Goal: Transaction & Acquisition: Book appointment/travel/reservation

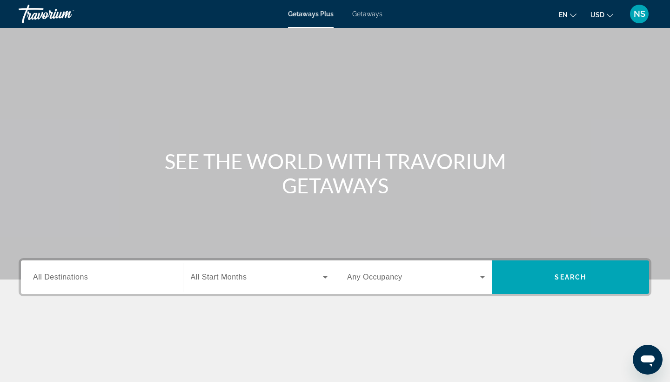
click at [373, 12] on span "Getaways" at bounding box center [367, 13] width 30 height 7
click at [75, 279] on span "All Destinations" at bounding box center [60, 277] width 55 height 8
click at [75, 279] on input "Destination All Destinations" at bounding box center [102, 277] width 138 height 11
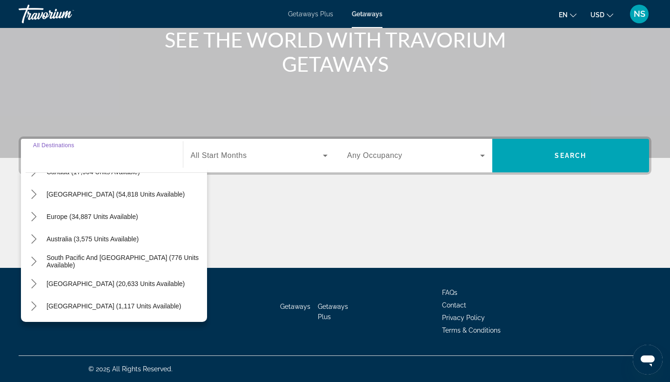
scroll to position [86, 0]
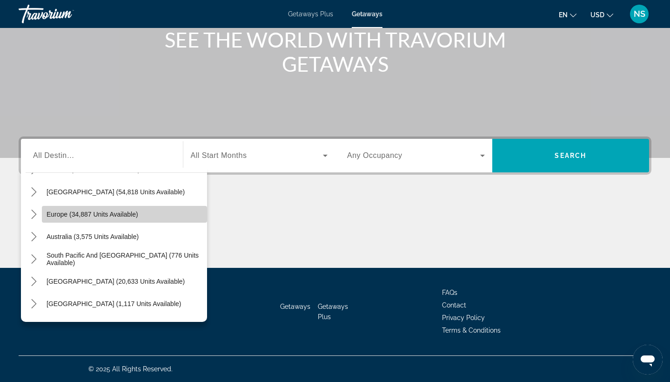
click at [74, 212] on span "Europe (34,887 units available)" at bounding box center [93, 213] width 92 height 7
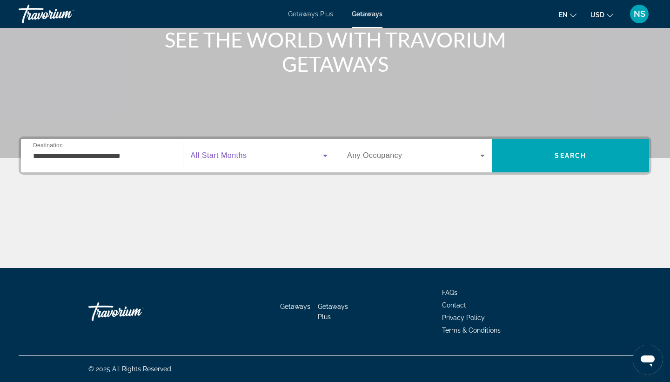
click at [327, 156] on icon "Search widget" at bounding box center [325, 155] width 11 height 11
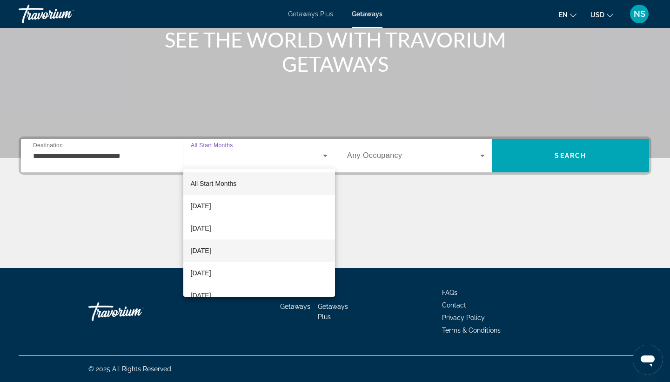
click at [275, 250] on mat-option "[DATE]" at bounding box center [259, 250] width 152 height 22
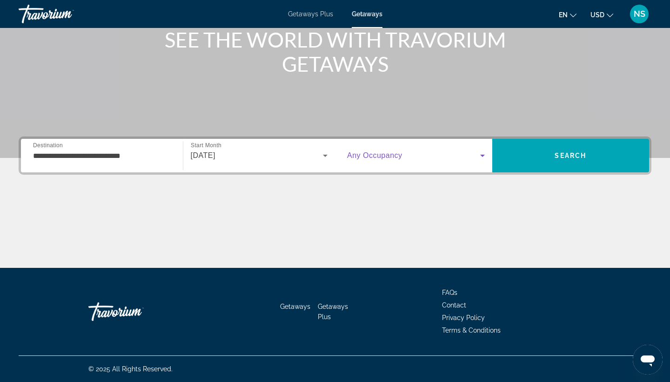
click at [484, 154] on icon "Search widget" at bounding box center [482, 155] width 11 height 11
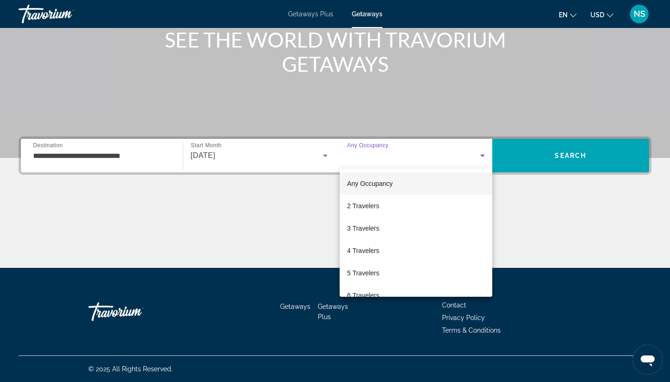
click at [155, 154] on div at bounding box center [335, 191] width 670 height 382
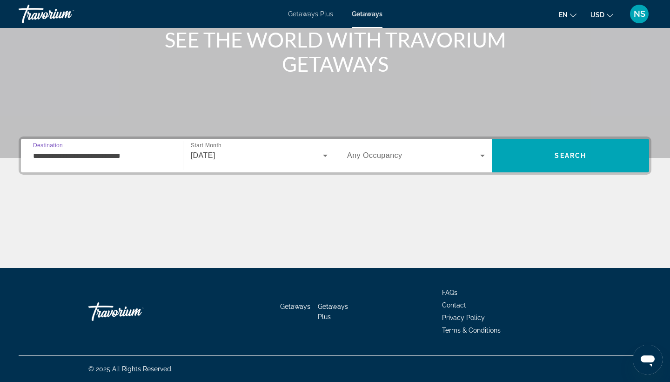
click at [123, 154] on input "**********" at bounding box center [102, 155] width 138 height 11
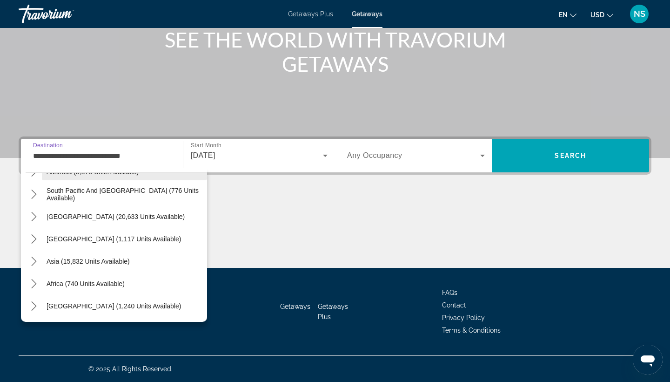
scroll to position [687, 0]
click at [28, 260] on mat-icon "Toggle Asia (15,832 units available) submenu" at bounding box center [34, 261] width 16 height 16
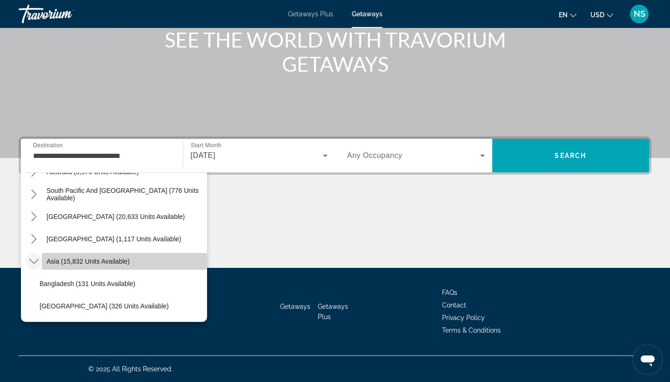
click at [89, 258] on span "Asia (15,832 units available)" at bounding box center [88, 260] width 83 height 7
type input "**********"
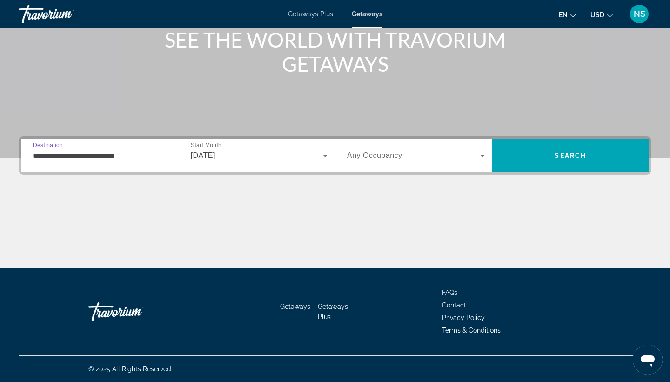
click at [263, 153] on div "[DATE]" at bounding box center [257, 155] width 133 height 11
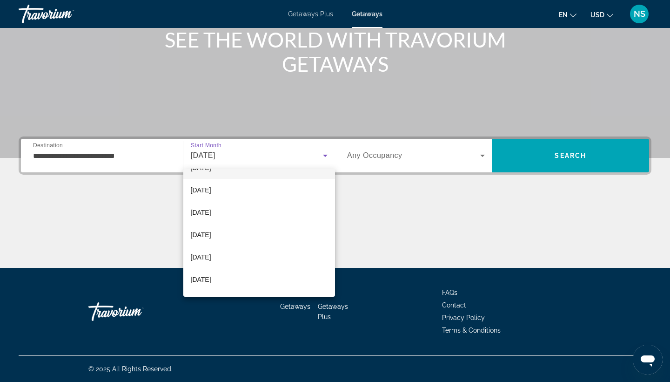
scroll to position [118, 0]
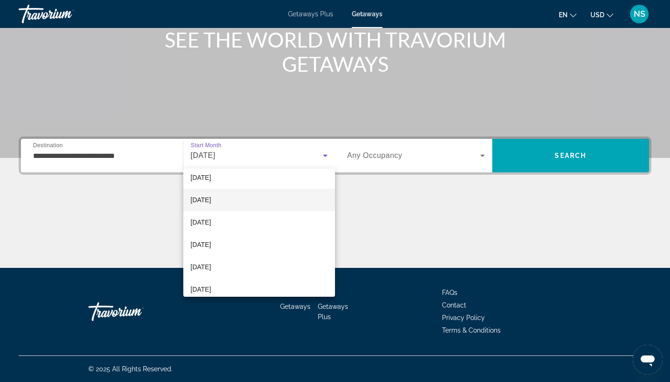
click at [261, 198] on mat-option "[DATE]" at bounding box center [259, 199] width 152 height 22
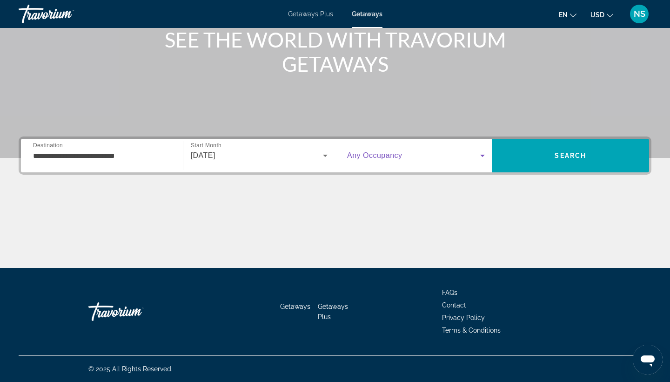
click at [482, 154] on icon "Search widget" at bounding box center [482, 155] width 11 height 11
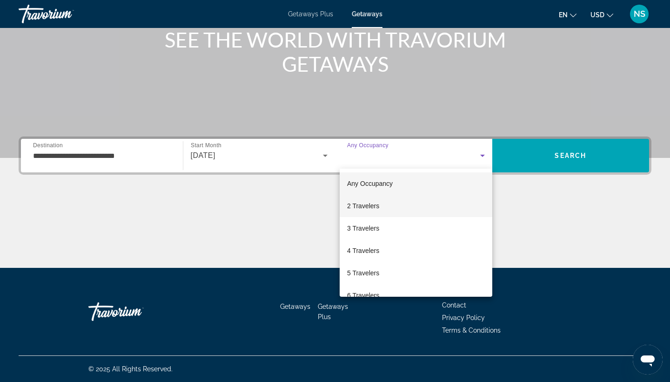
click at [401, 204] on mat-option "2 Travelers" at bounding box center [416, 205] width 153 height 22
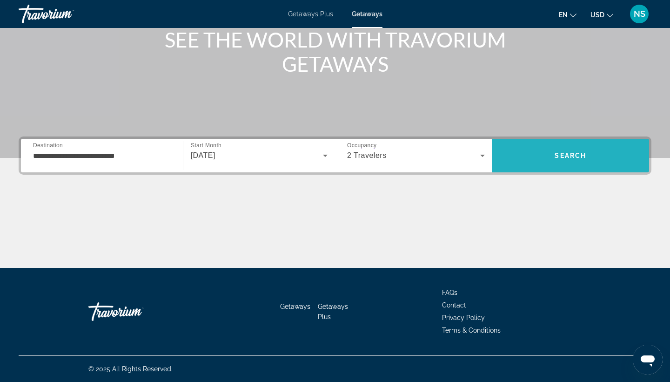
click at [571, 154] on span "Search" at bounding box center [571, 155] width 32 height 7
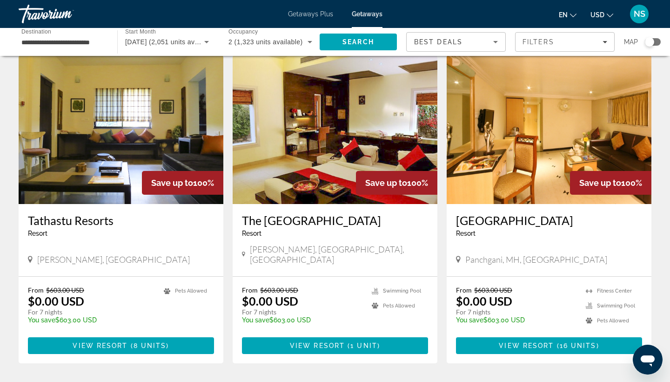
scroll to position [39, 0]
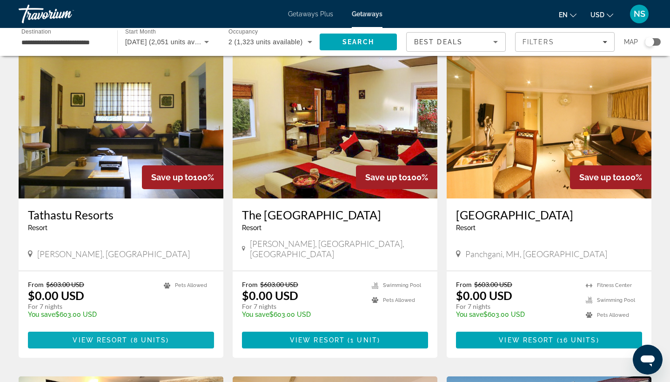
click at [125, 336] on span "View Resort" at bounding box center [100, 339] width 55 height 7
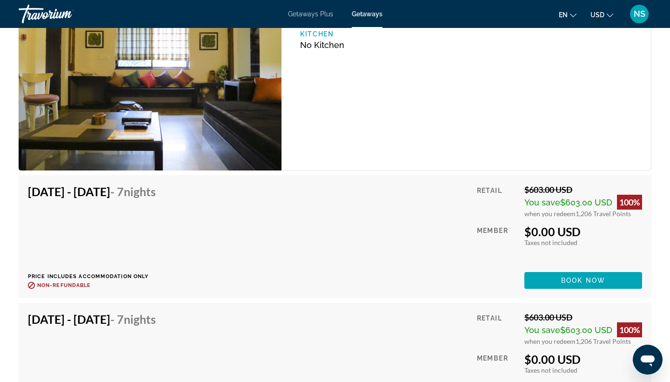
scroll to position [1596, 0]
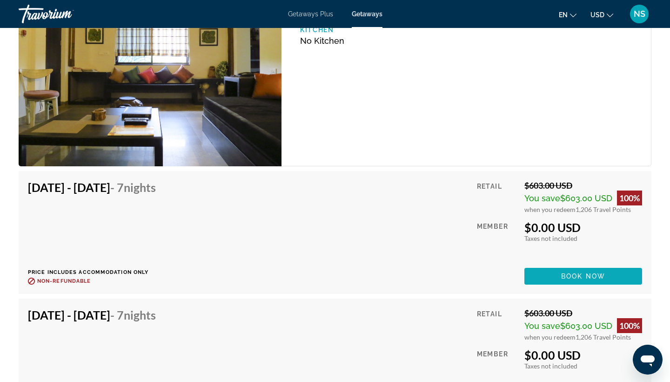
click at [578, 275] on span "Book now" at bounding box center [583, 275] width 44 height 7
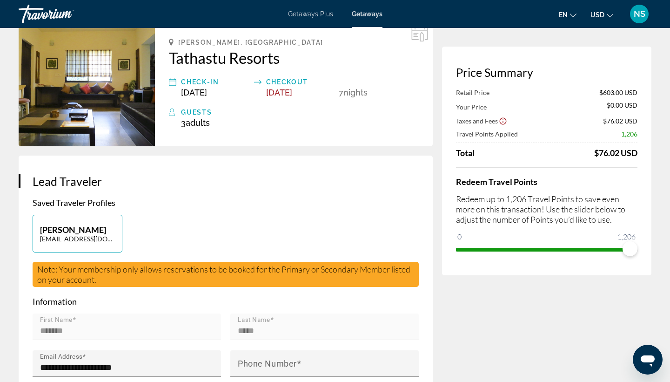
scroll to position [47, 0]
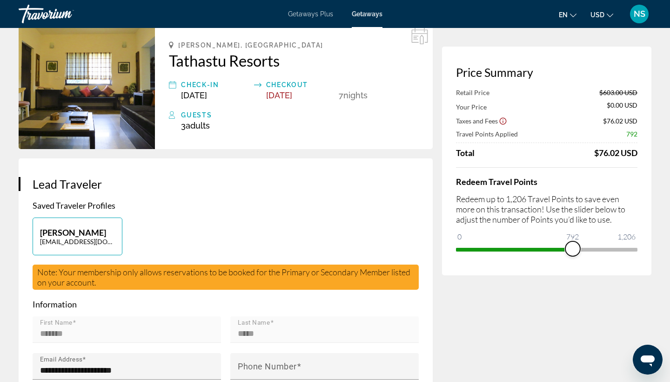
drag, startPoint x: 630, startPoint y: 252, endPoint x: 573, endPoint y: 253, distance: 57.7
click at [573, 253] on span "ngx-slider" at bounding box center [572, 248] width 15 height 15
drag, startPoint x: 566, startPoint y: 251, endPoint x: 650, endPoint y: 249, distance: 83.8
click at [650, 249] on div "Price Summary Retail Price $603.00 USD Your Price $207.00 USD Taxes and Fees $9…" at bounding box center [546, 161] width 209 height 228
drag, startPoint x: 632, startPoint y: 252, endPoint x: 591, endPoint y: 256, distance: 41.6
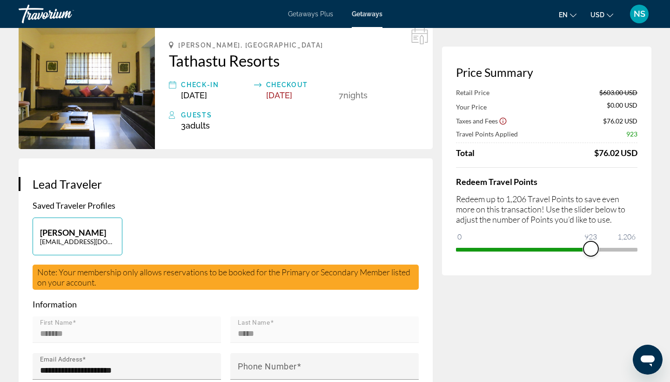
click at [591, 256] on span "ngx-slider" at bounding box center [590, 248] width 15 height 15
drag, startPoint x: 592, startPoint y: 251, endPoint x: 669, endPoint y: 234, distance: 79.6
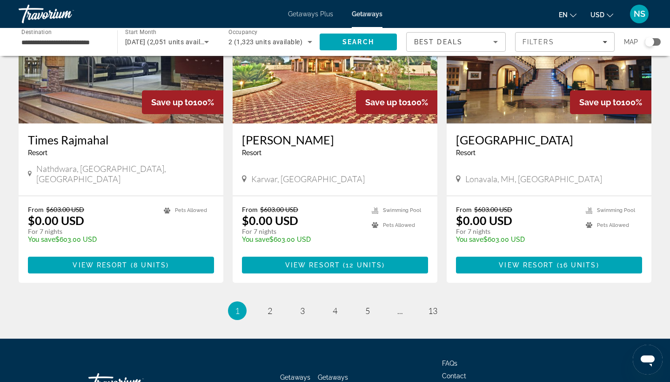
scroll to position [1110, 0]
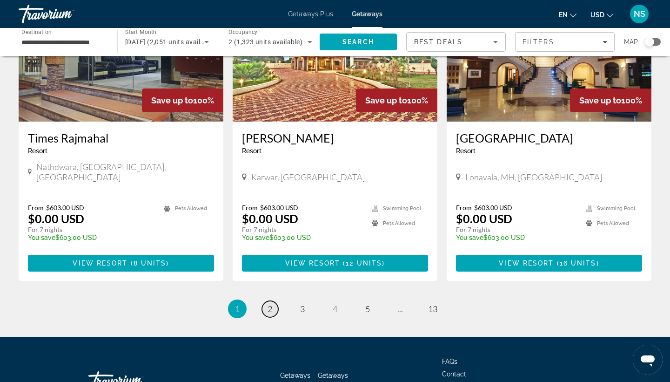
click at [271, 303] on span "2" at bounding box center [270, 308] width 5 height 10
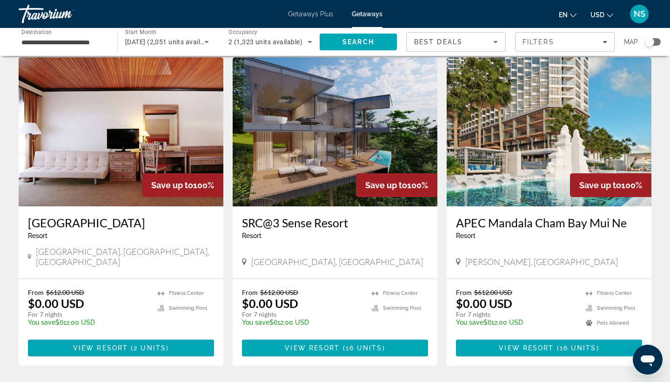
scroll to position [1027, 0]
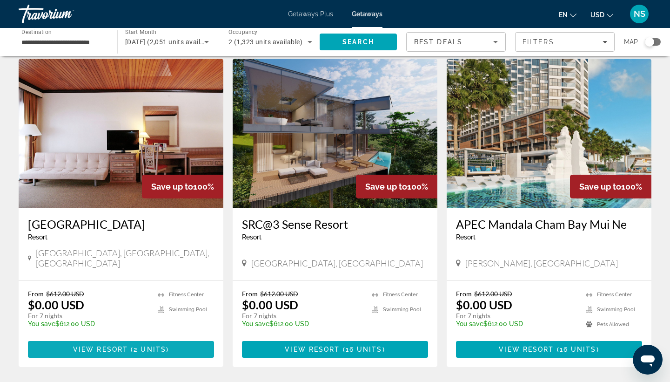
click at [115, 345] on span "View Resort" at bounding box center [100, 348] width 55 height 7
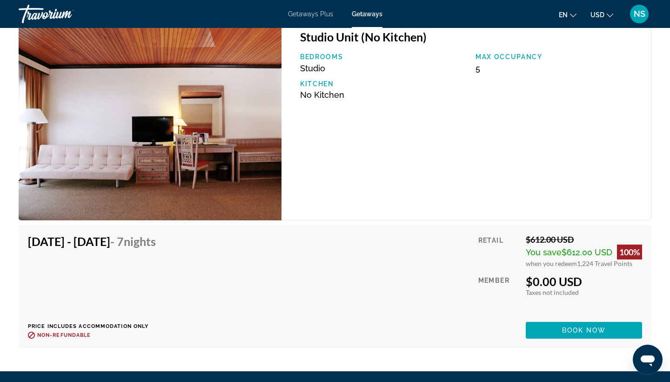
scroll to position [1644, 0]
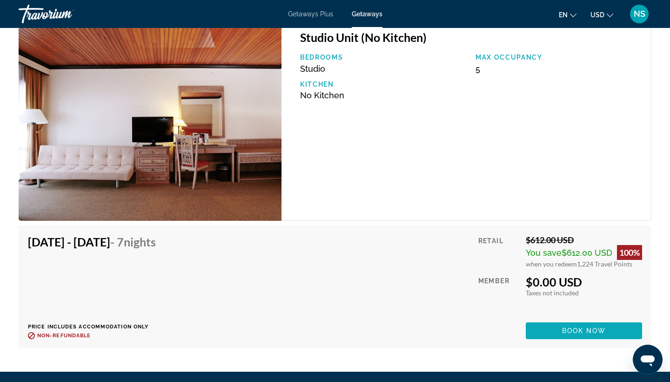
click at [597, 327] on span "Book now" at bounding box center [584, 330] width 44 height 7
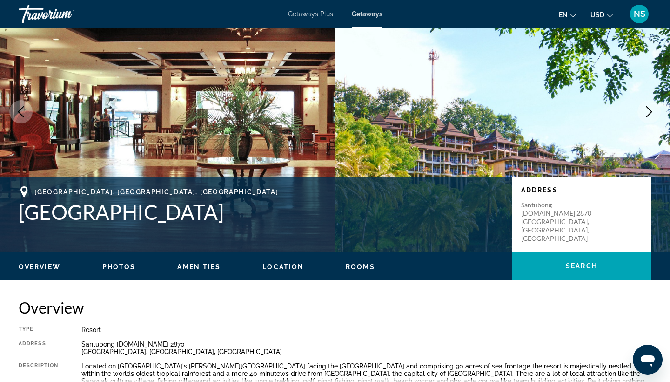
scroll to position [51, 0]
